Goal: Task Accomplishment & Management: Use online tool/utility

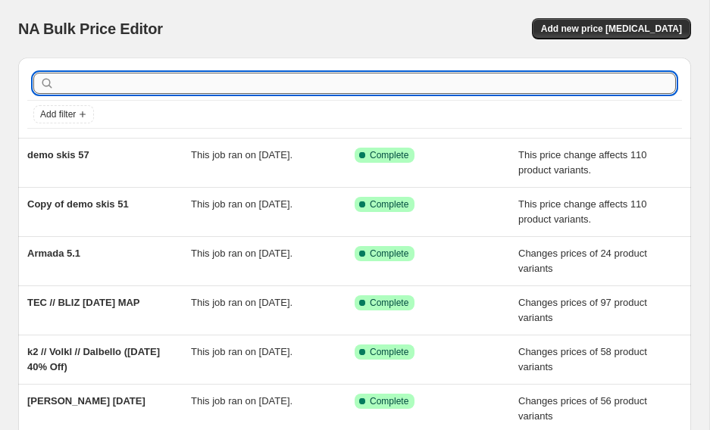
click at [228, 83] on input "text" at bounding box center [367, 83] width 618 height 21
type input "[PERSON_NAME]"
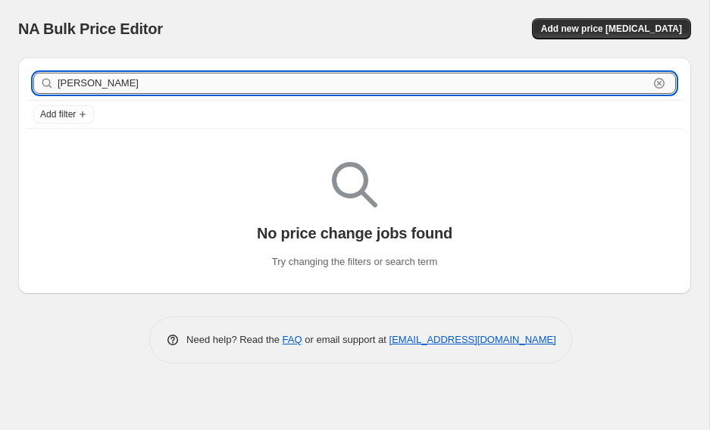
click at [182, 88] on input "[PERSON_NAME]" at bounding box center [353, 83] width 591 height 21
type input "helmet"
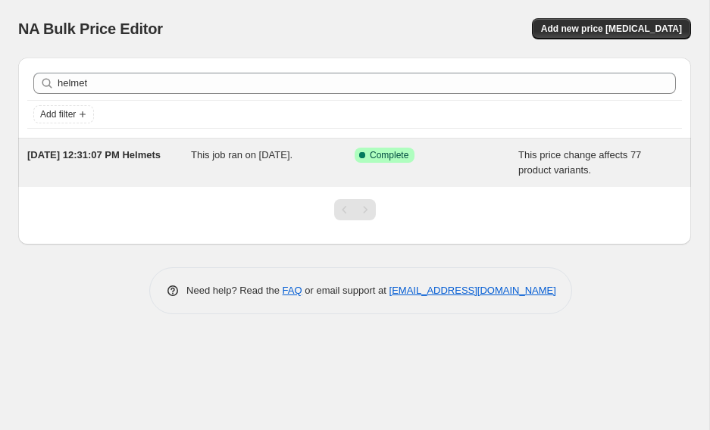
click at [148, 165] on div "[DATE] 12:31:07 PM Helmets" at bounding box center [109, 163] width 164 height 30
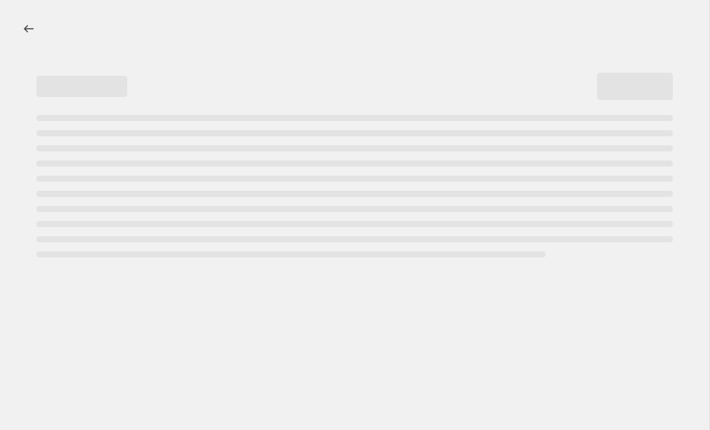
select select "pcap"
select select "no_change"
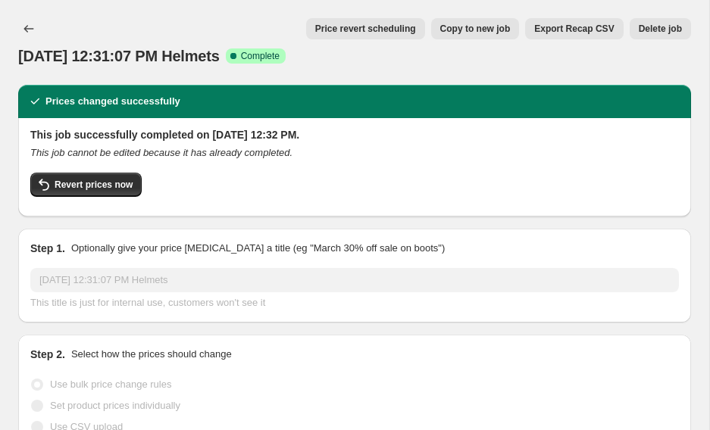
select select "collection"
